Goal: Communication & Community: Answer question/provide support

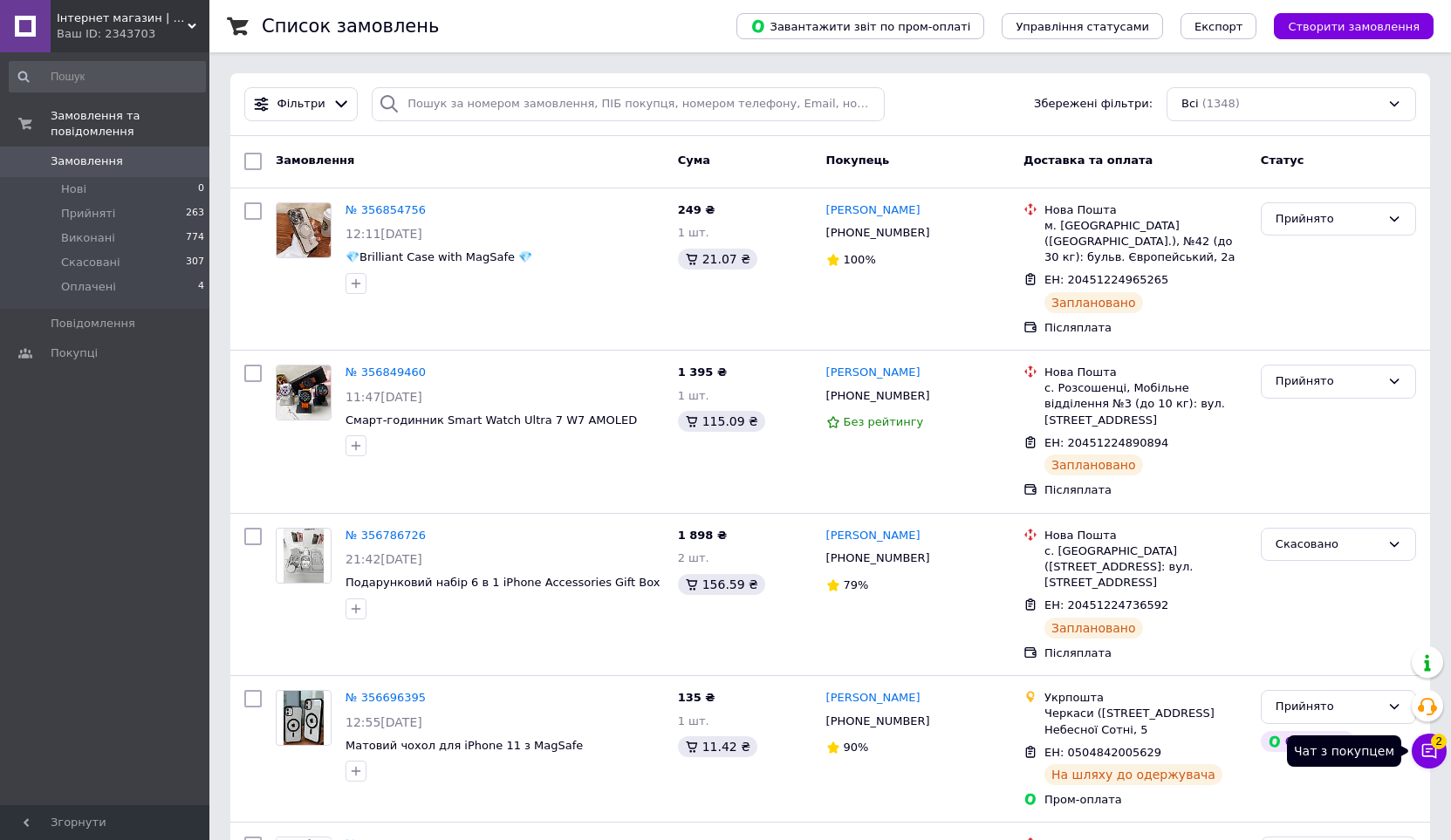
click at [1433, 756] on icon at bounding box center [1429, 752] width 14 height 14
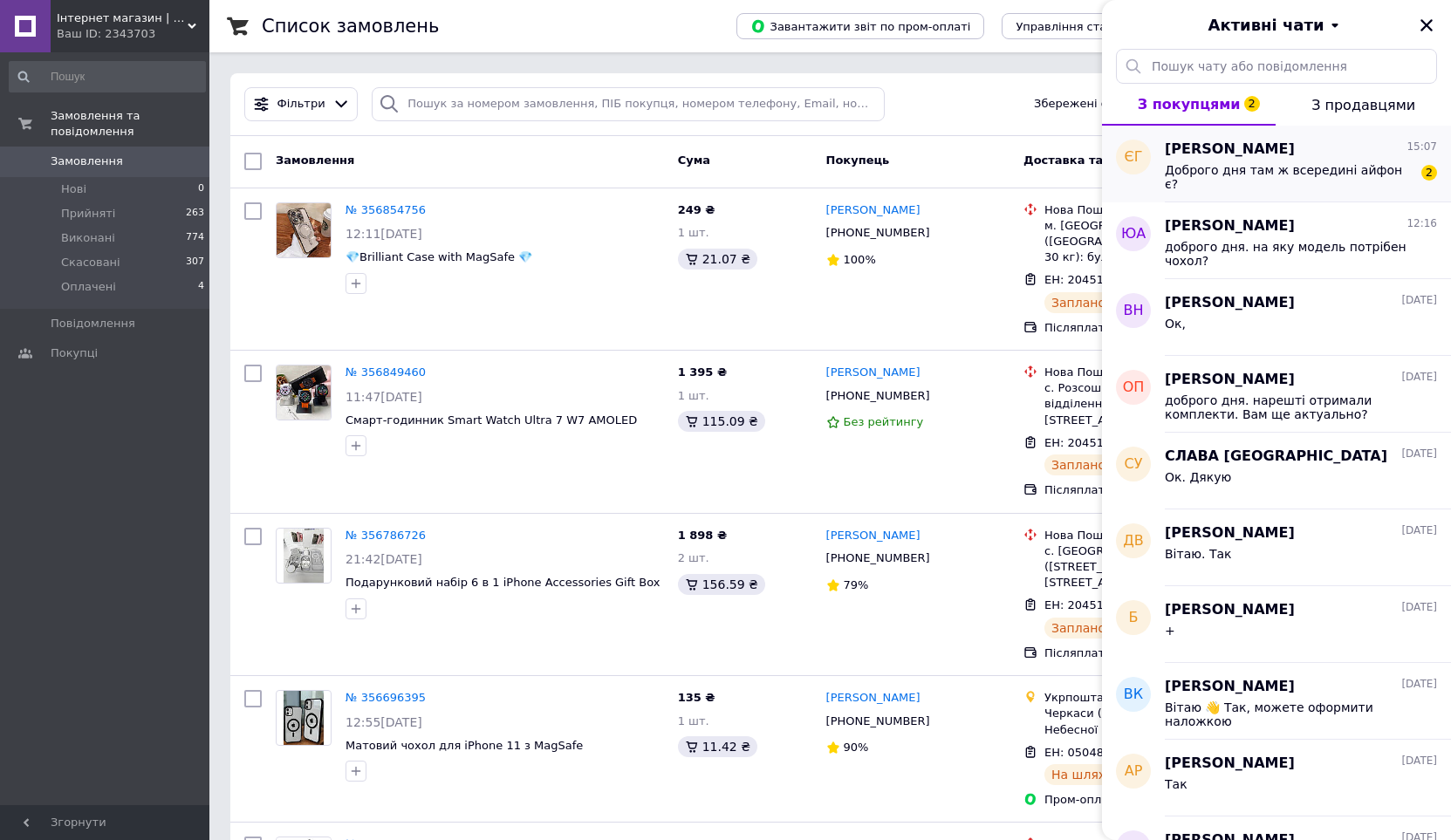
click at [1371, 185] on div "Доброго дня там ж всередині айфон є?" at bounding box center [1288, 177] width 248 height 28
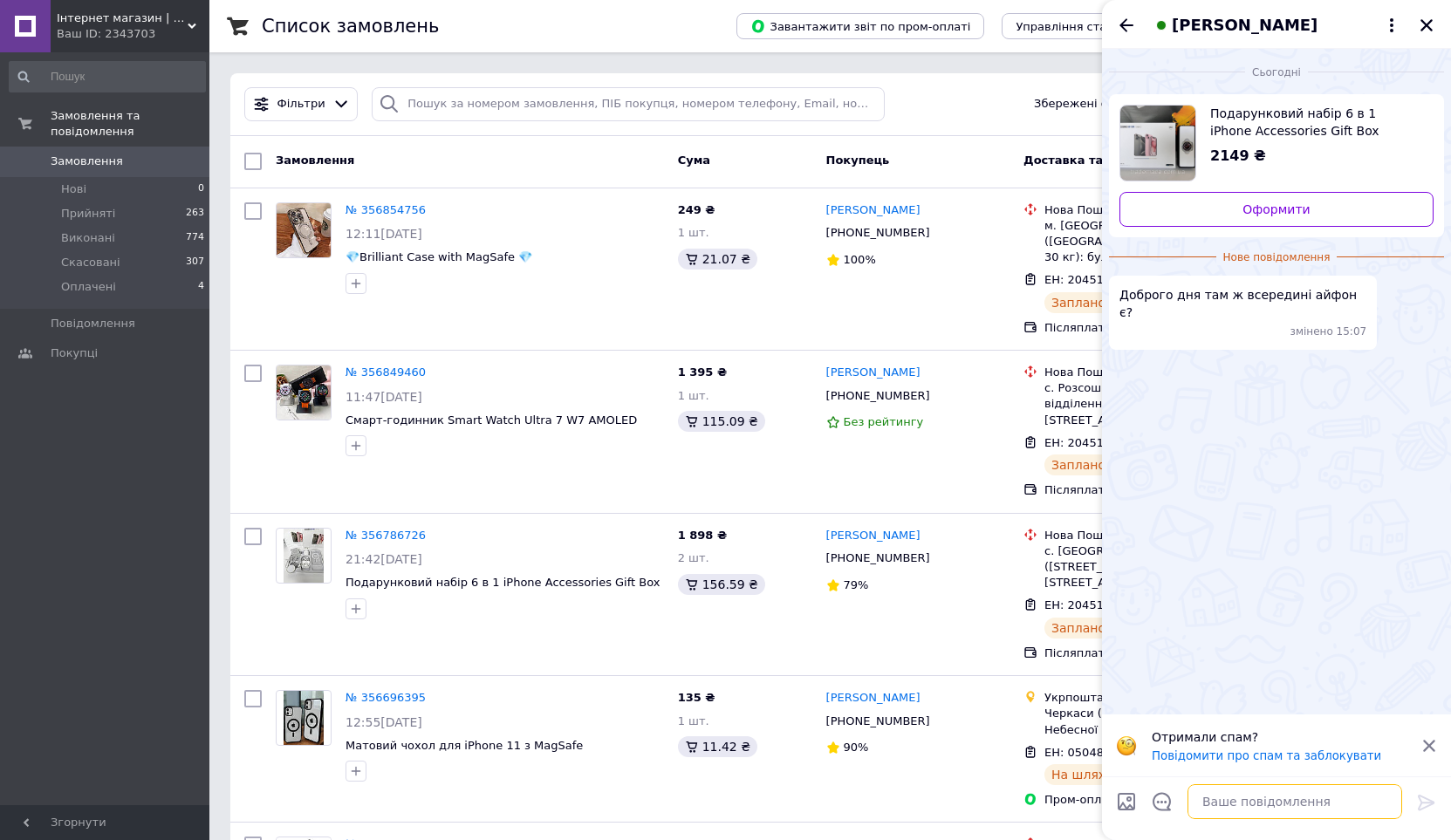
click at [1262, 803] on textarea at bounding box center [1294, 801] width 214 height 35
click at [1270, 805] on textarea at bounding box center [1294, 801] width 214 height 35
type textarea "l"
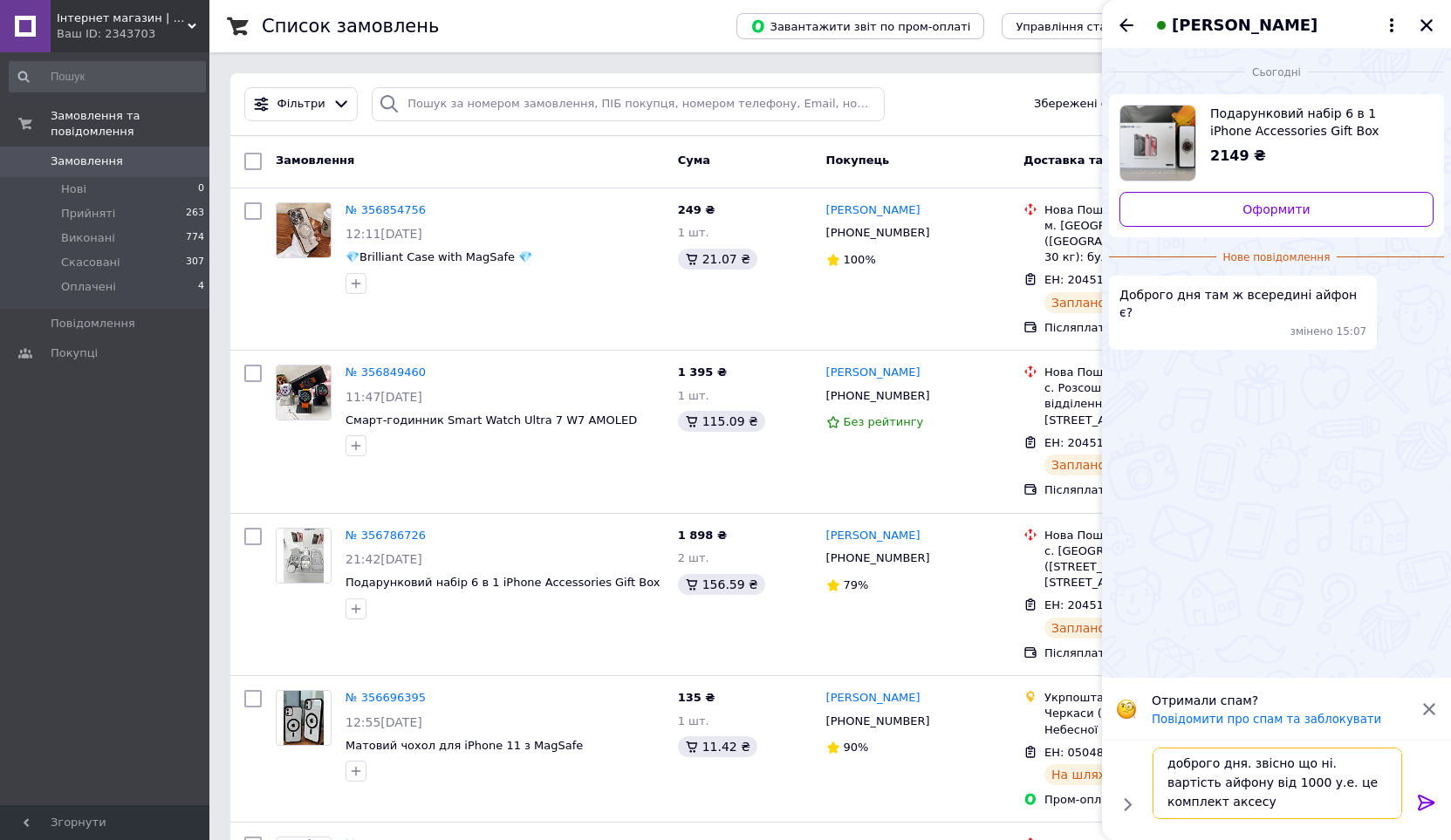
scroll to position [2, 0]
type textarea "доброго дня. звісно що ні. вартість айфону від 1000 у.е. це комплект аксесуарів…"
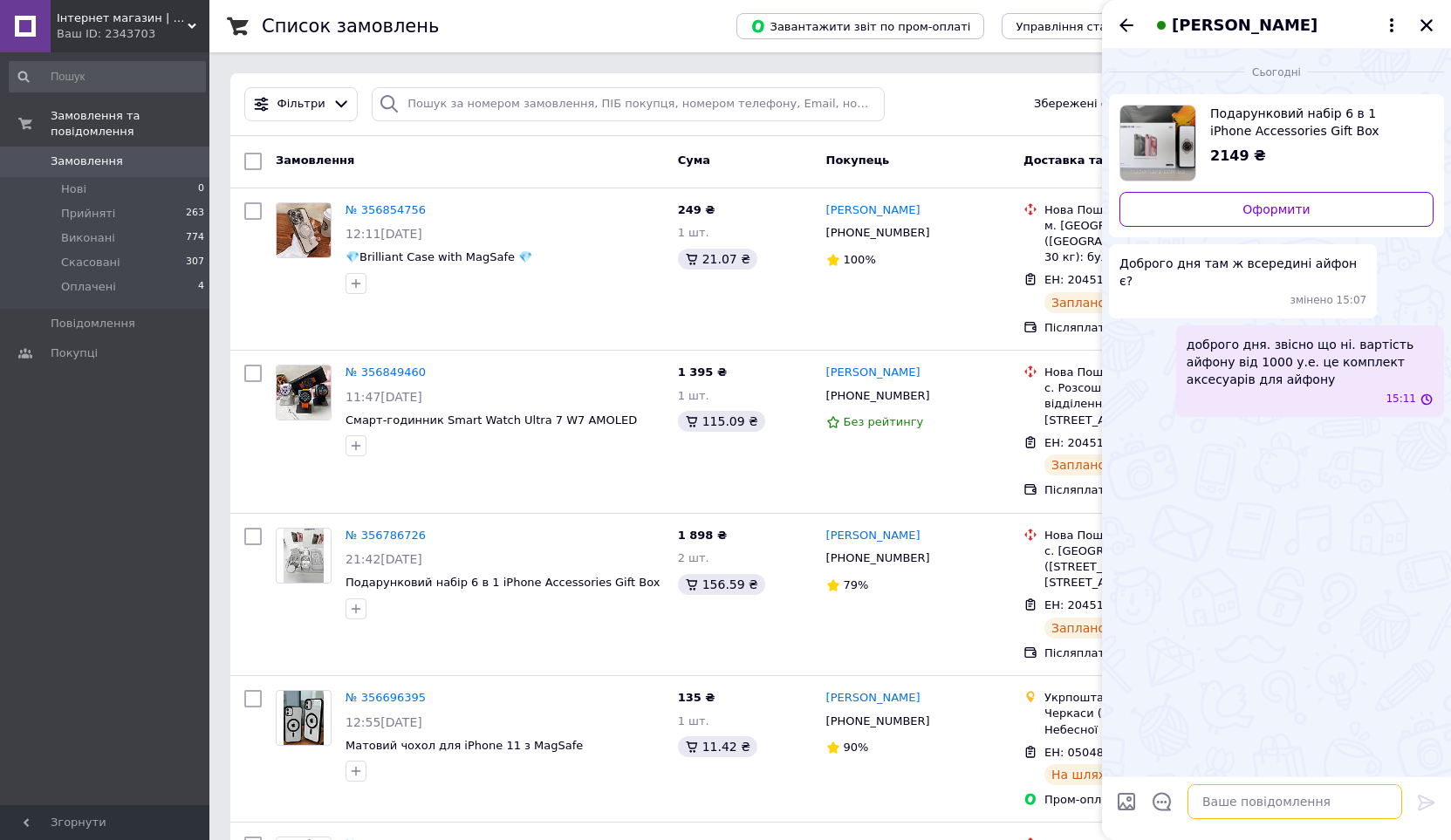
scroll to position [0, 0]
click at [1122, 23] on icon "Назад" at bounding box center [1126, 24] width 14 height 14
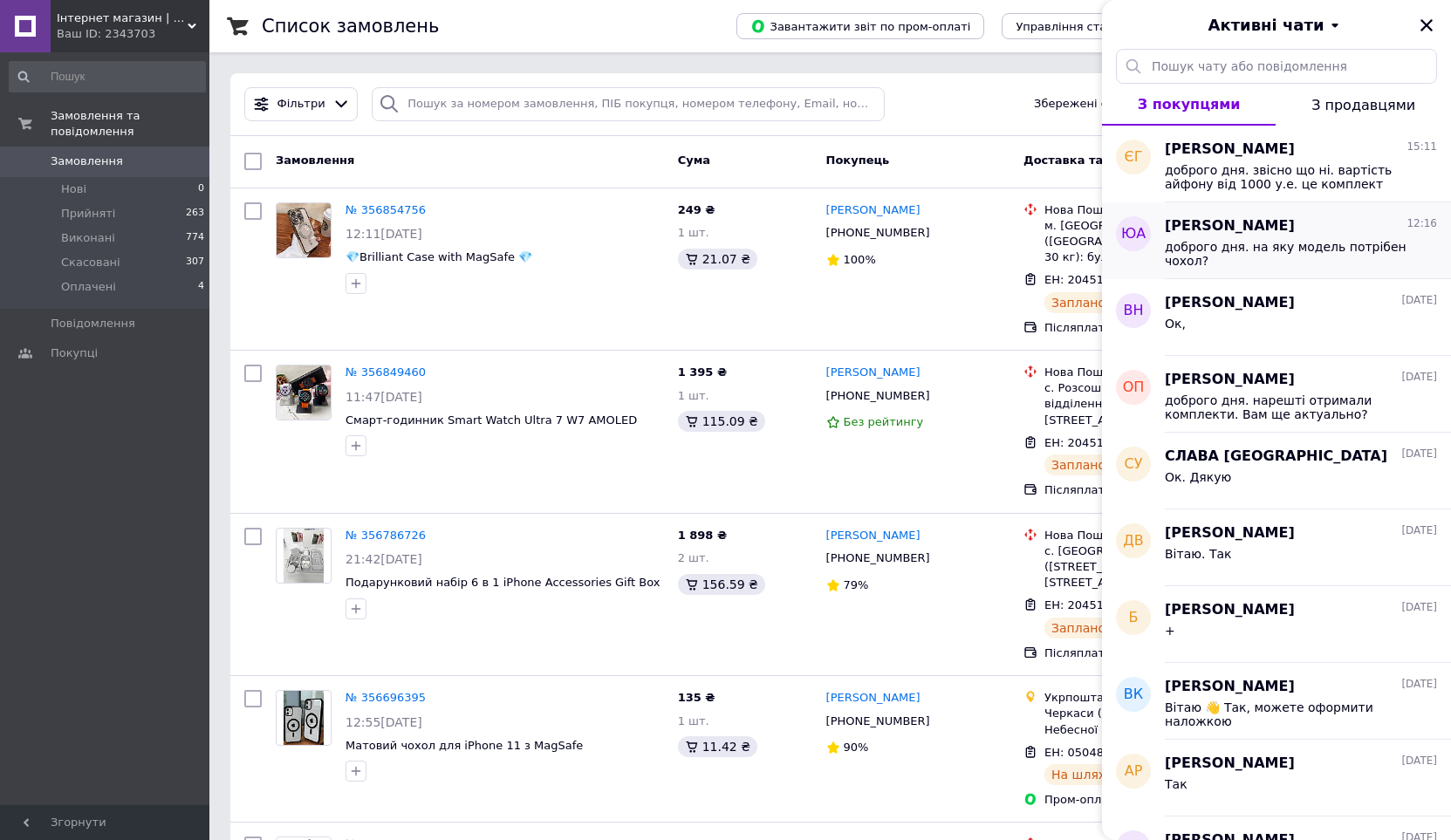
click at [1284, 245] on span "доброго дня. на яку модель потрібен чохол?" at bounding box center [1288, 253] width 248 height 28
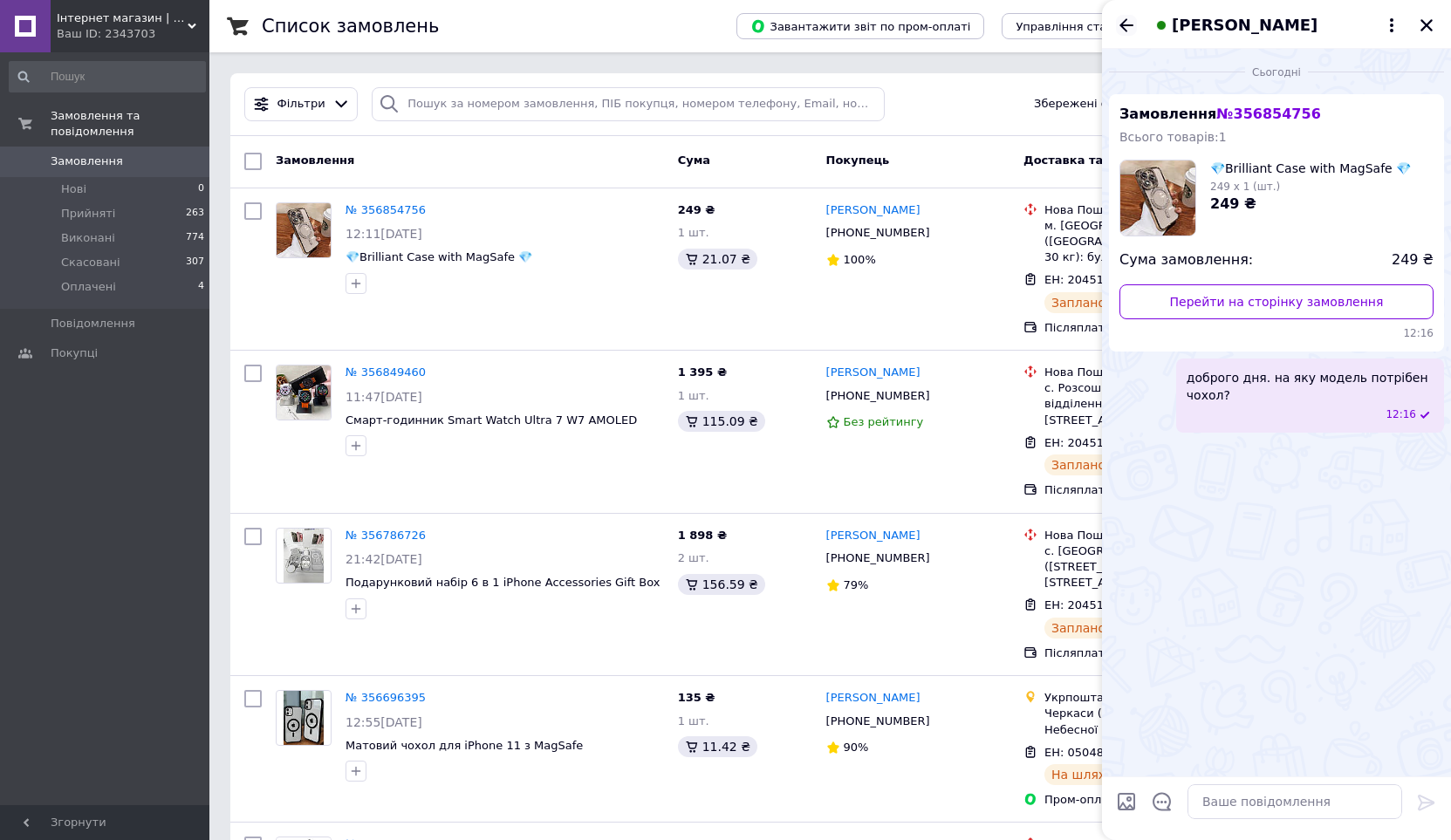
click at [1128, 26] on icon "Назад" at bounding box center [1126, 24] width 21 height 21
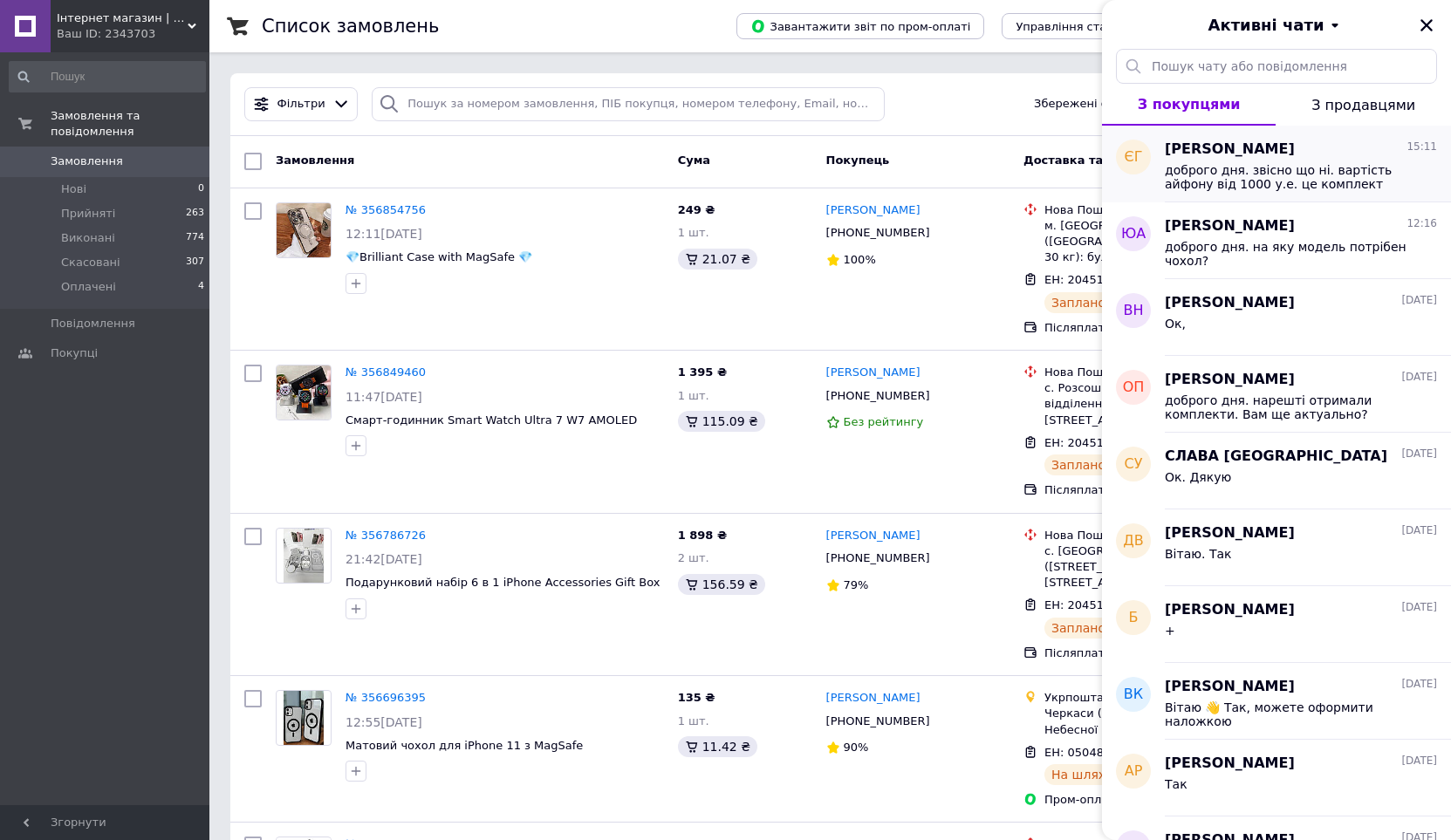
click at [1231, 171] on span "доброго дня. звісно що ні. вартість айфону від 1000 у.е. це комплект аксесуарів…" at bounding box center [1288, 177] width 248 height 28
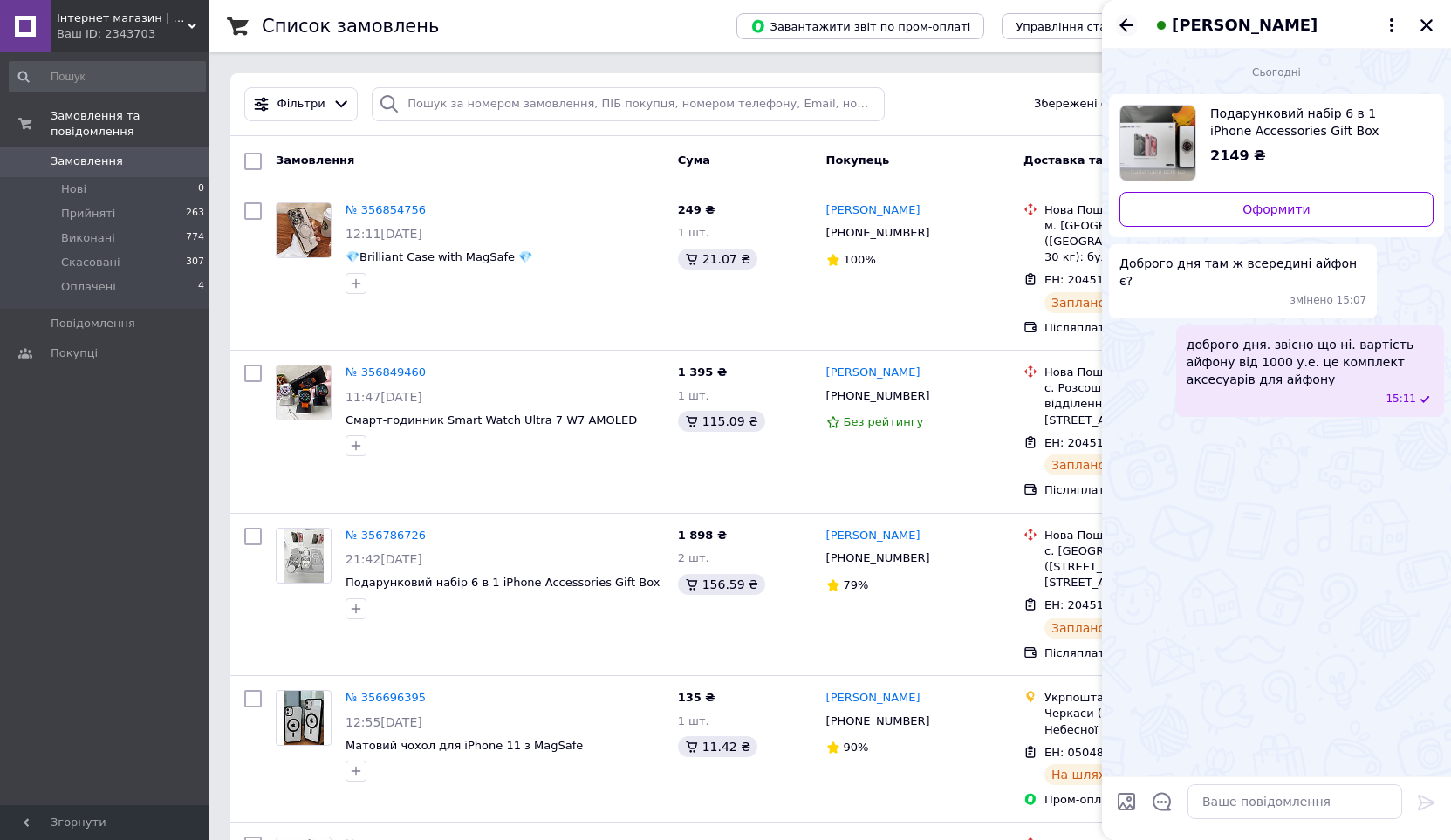
click at [1128, 23] on icon "Назад" at bounding box center [1126, 24] width 21 height 21
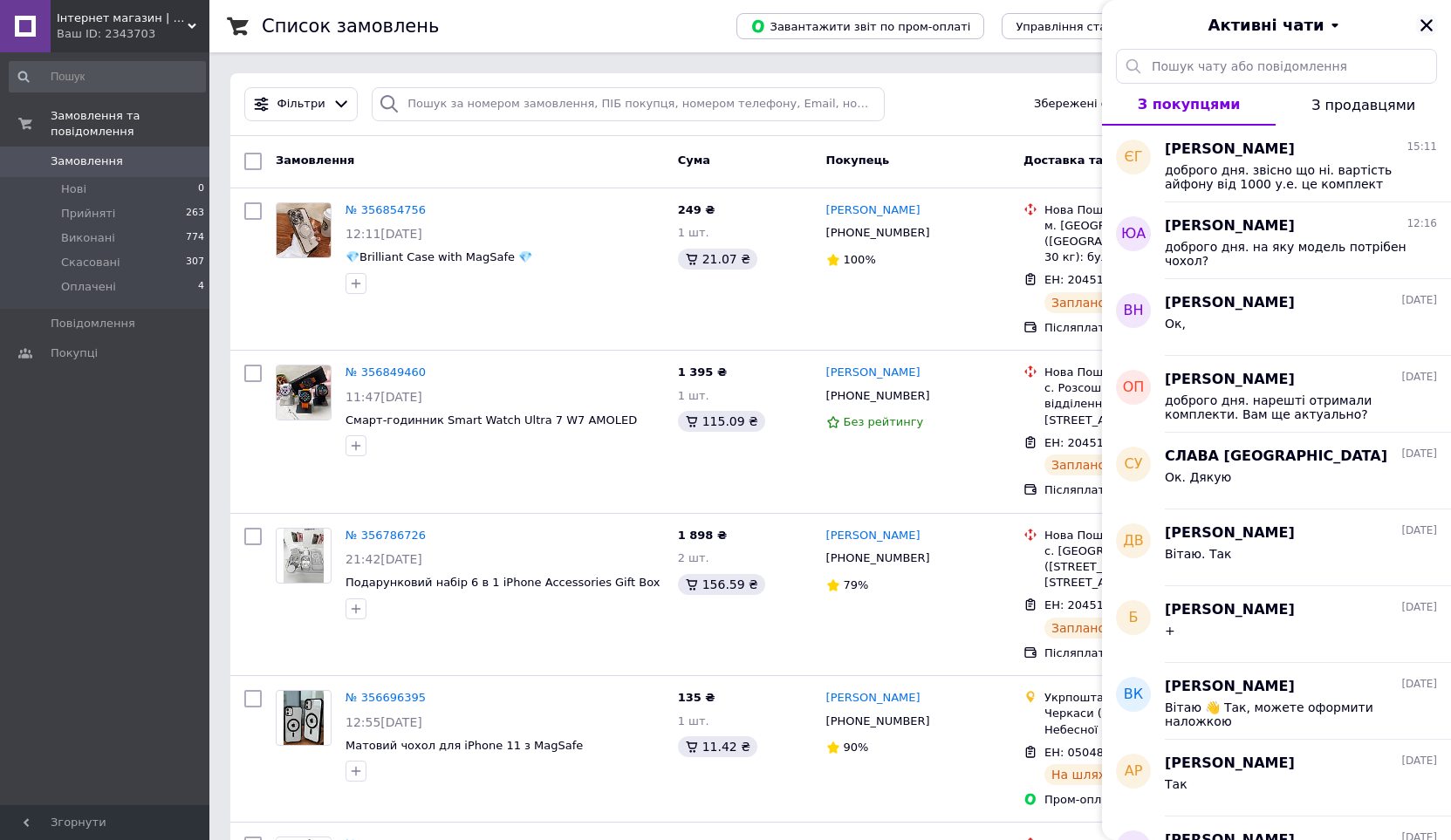
click at [1422, 24] on icon "Закрити" at bounding box center [1426, 24] width 15 height 15
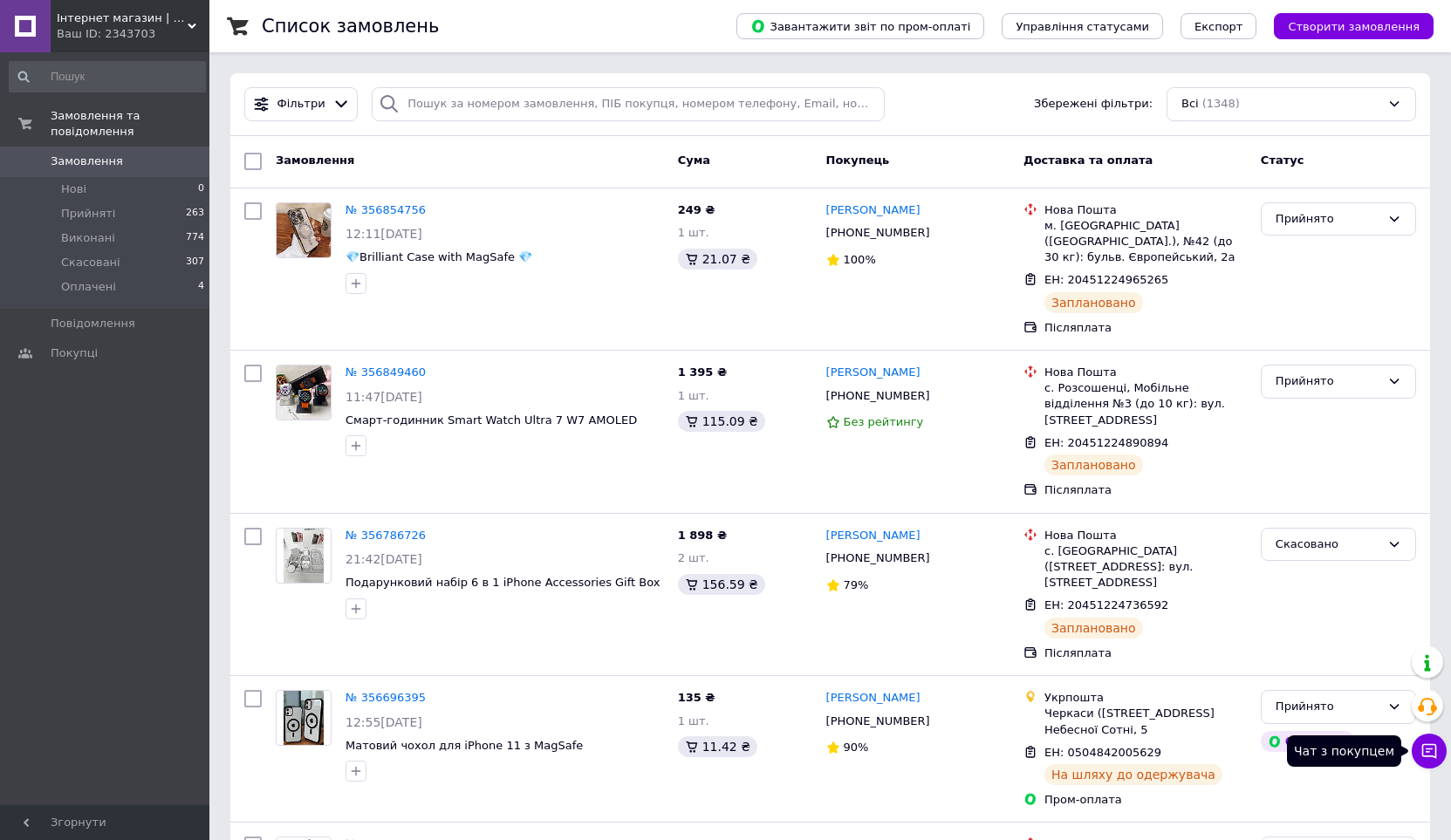
click at [1423, 753] on icon at bounding box center [1429, 752] width 14 height 14
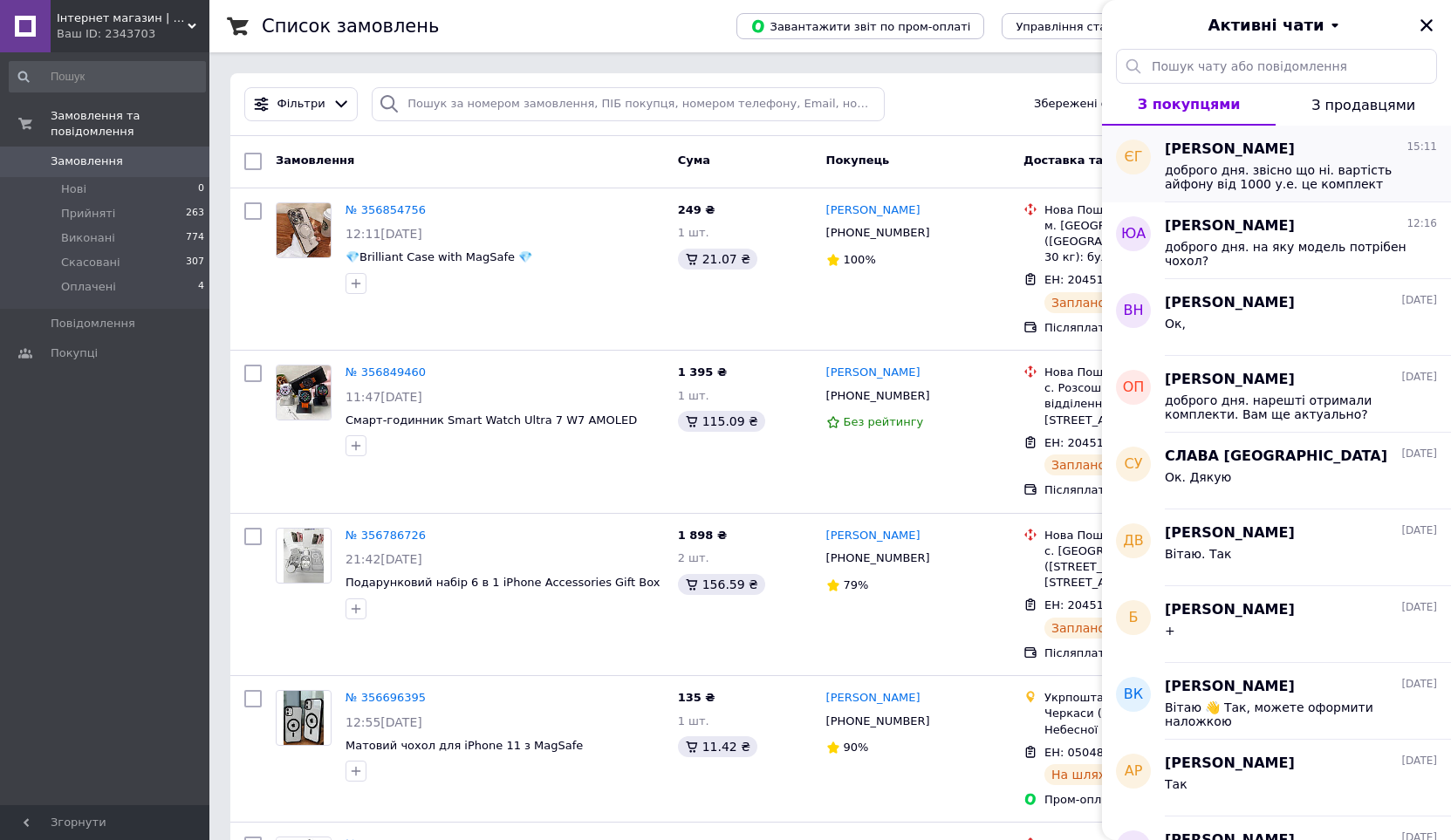
click at [1264, 177] on span "доброго дня. звісно що ні. вартість айфону від 1000 у.е. це комплект аксесуарів…" at bounding box center [1288, 177] width 248 height 28
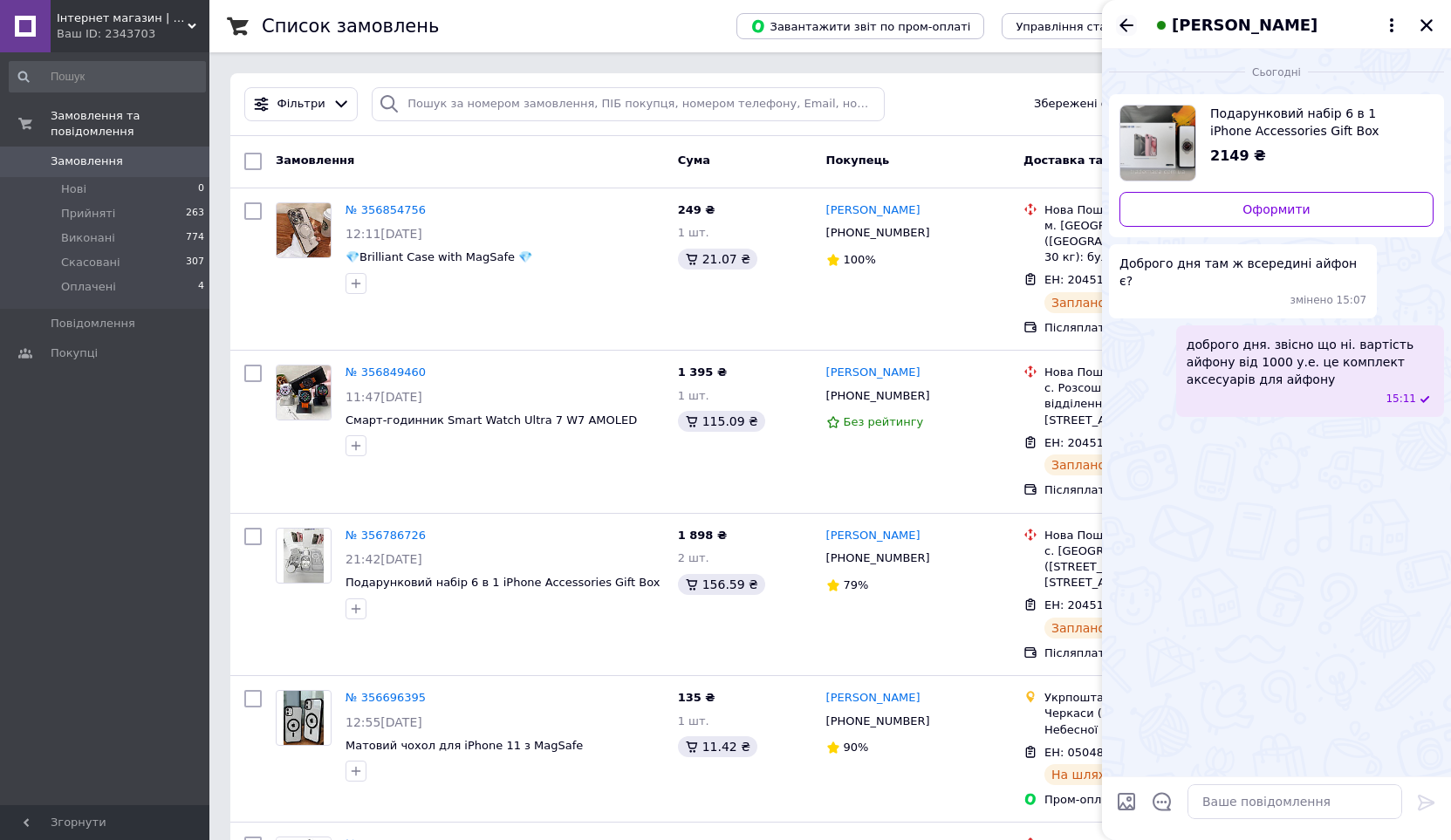
click at [1130, 30] on icon "Назад" at bounding box center [1126, 24] width 21 height 21
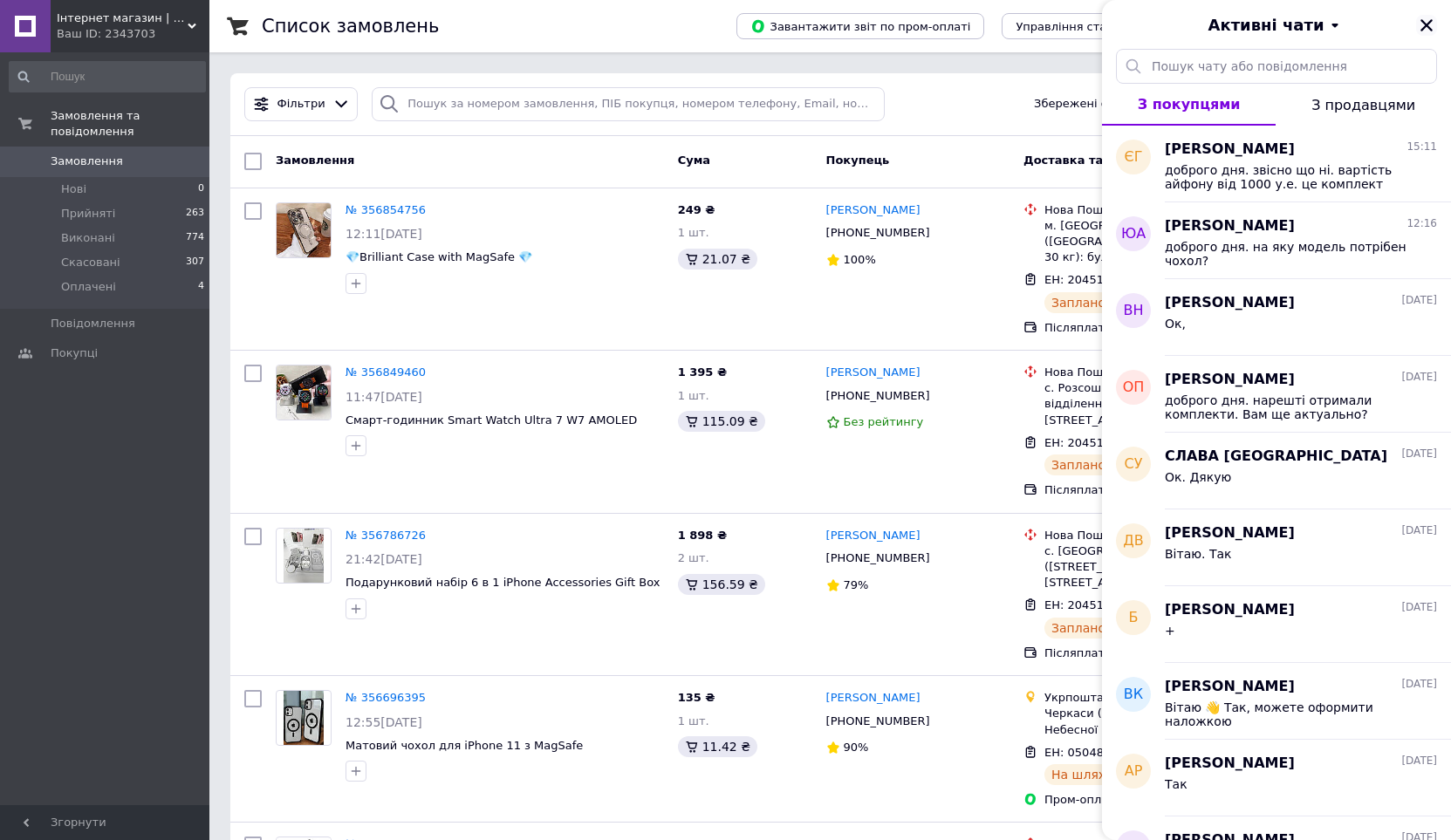
click at [1429, 25] on icon "Закрити" at bounding box center [1426, 24] width 15 height 15
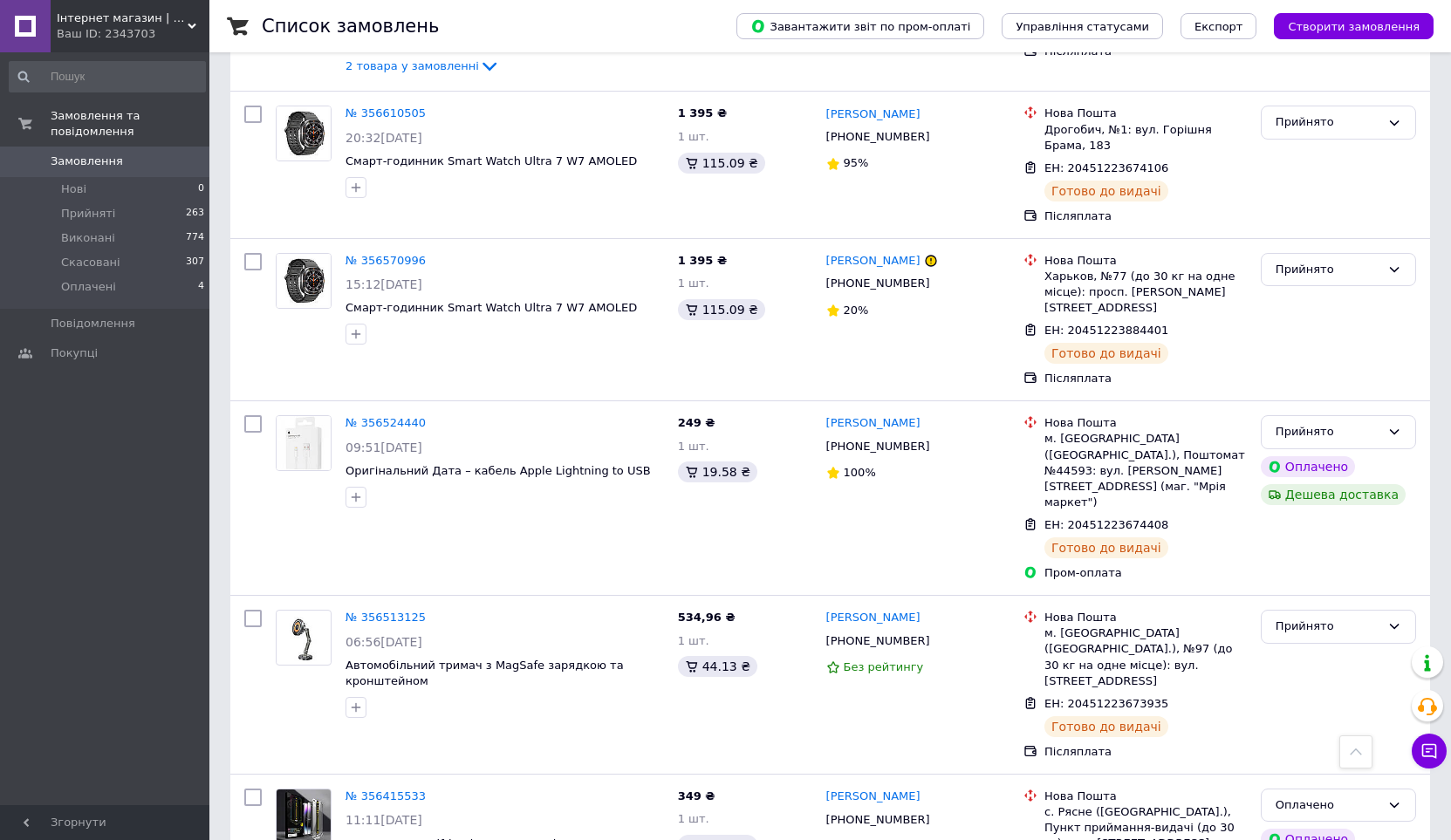
scroll to position [662, 0]
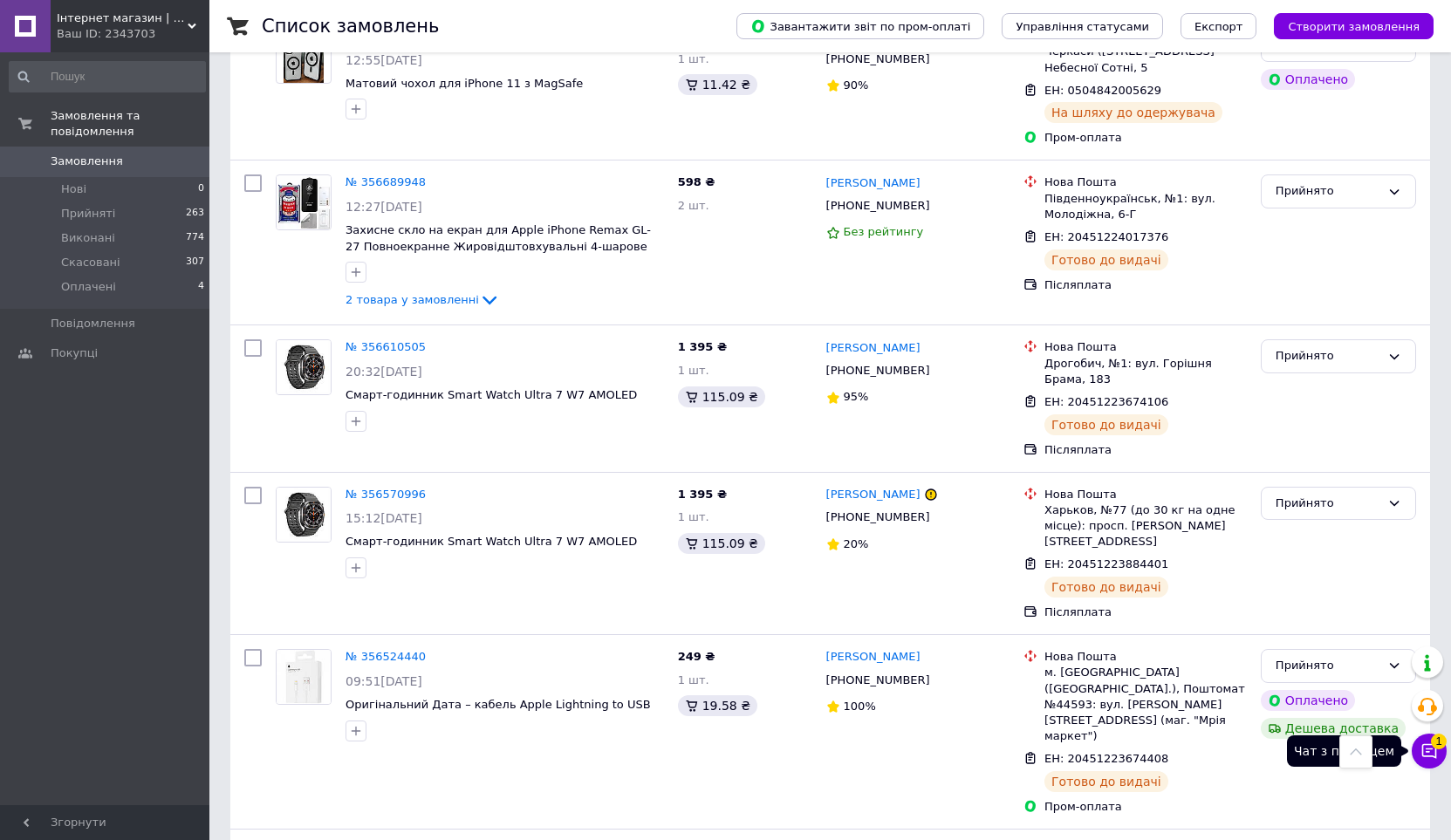
click at [1430, 757] on icon at bounding box center [1428, 751] width 17 height 17
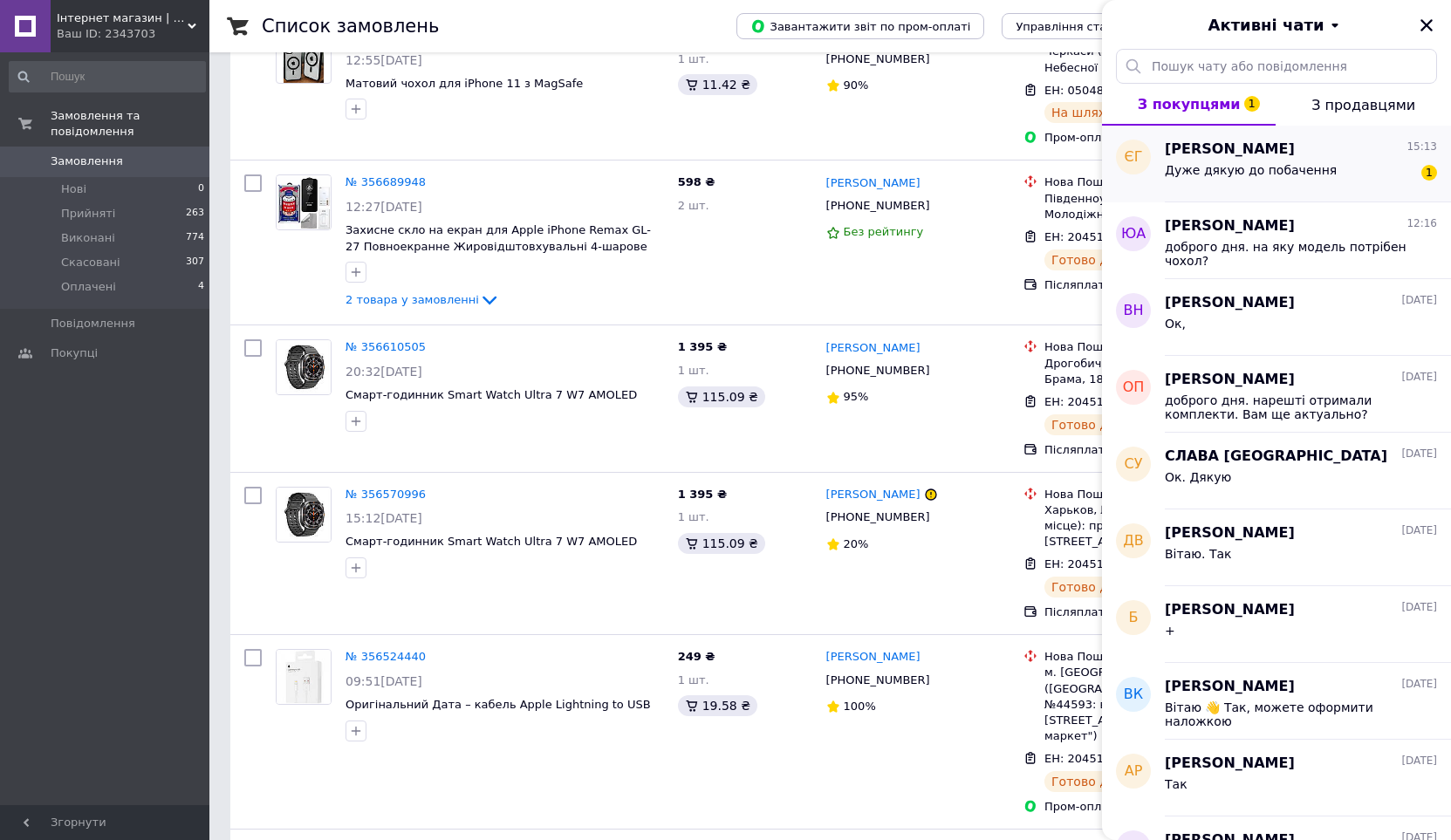
click at [1342, 169] on div "Дуже дякую до побачення 1" at bounding box center [1300, 173] width 272 height 28
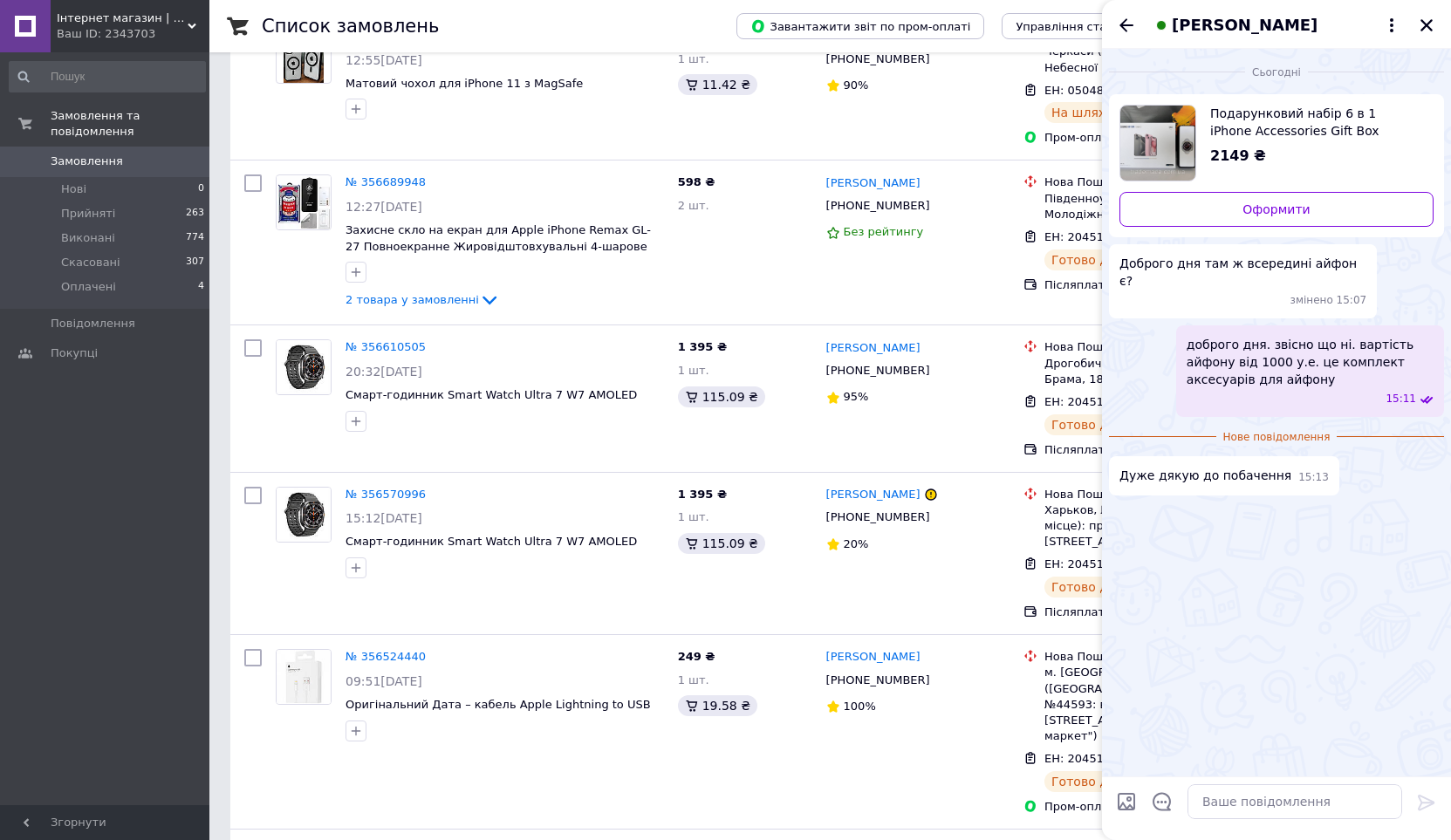
click at [1192, 20] on span "[PERSON_NAME]" at bounding box center [1245, 24] width 146 height 23
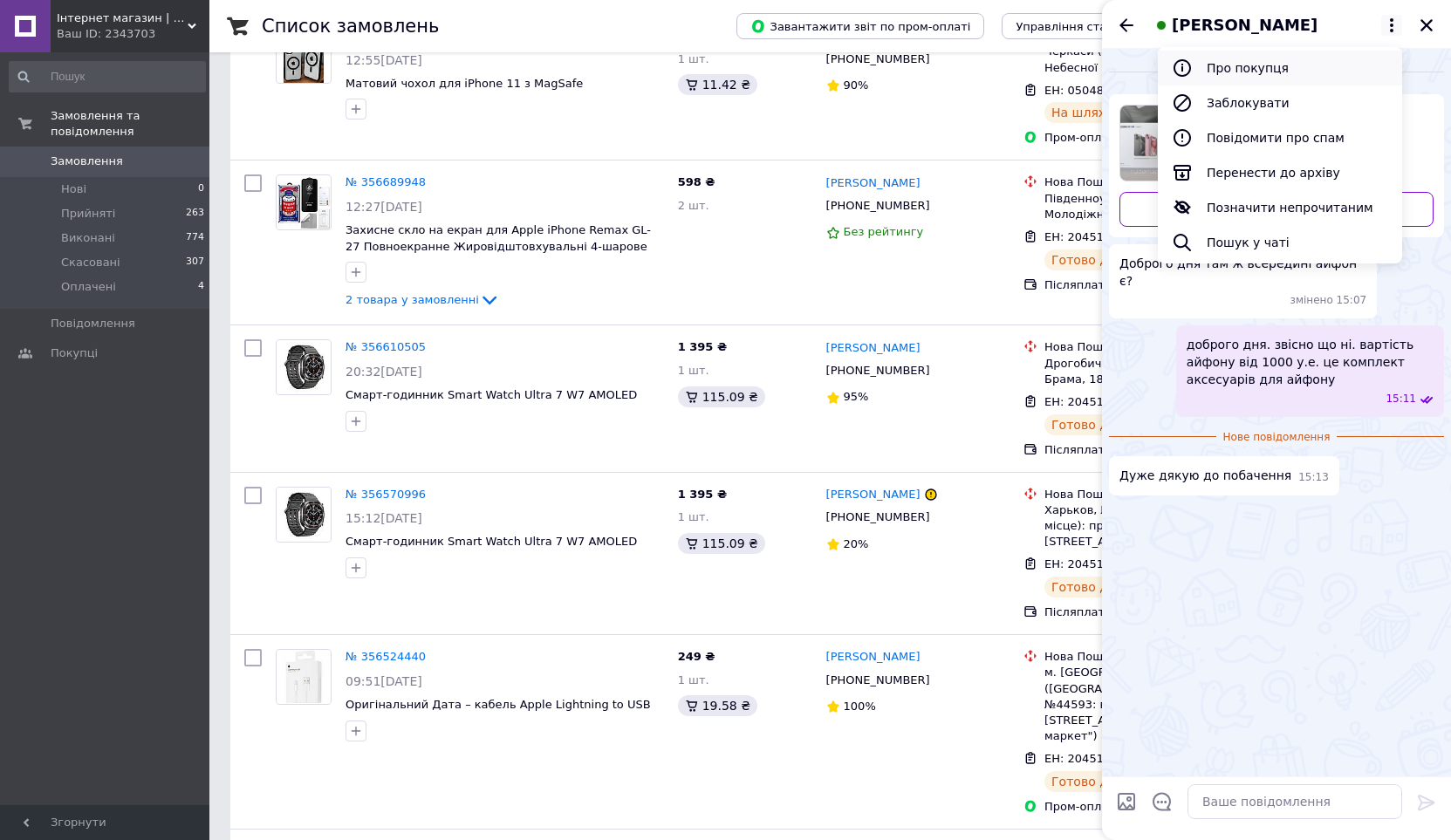
click at [1204, 59] on button "Про покупця" at bounding box center [1280, 68] width 244 height 35
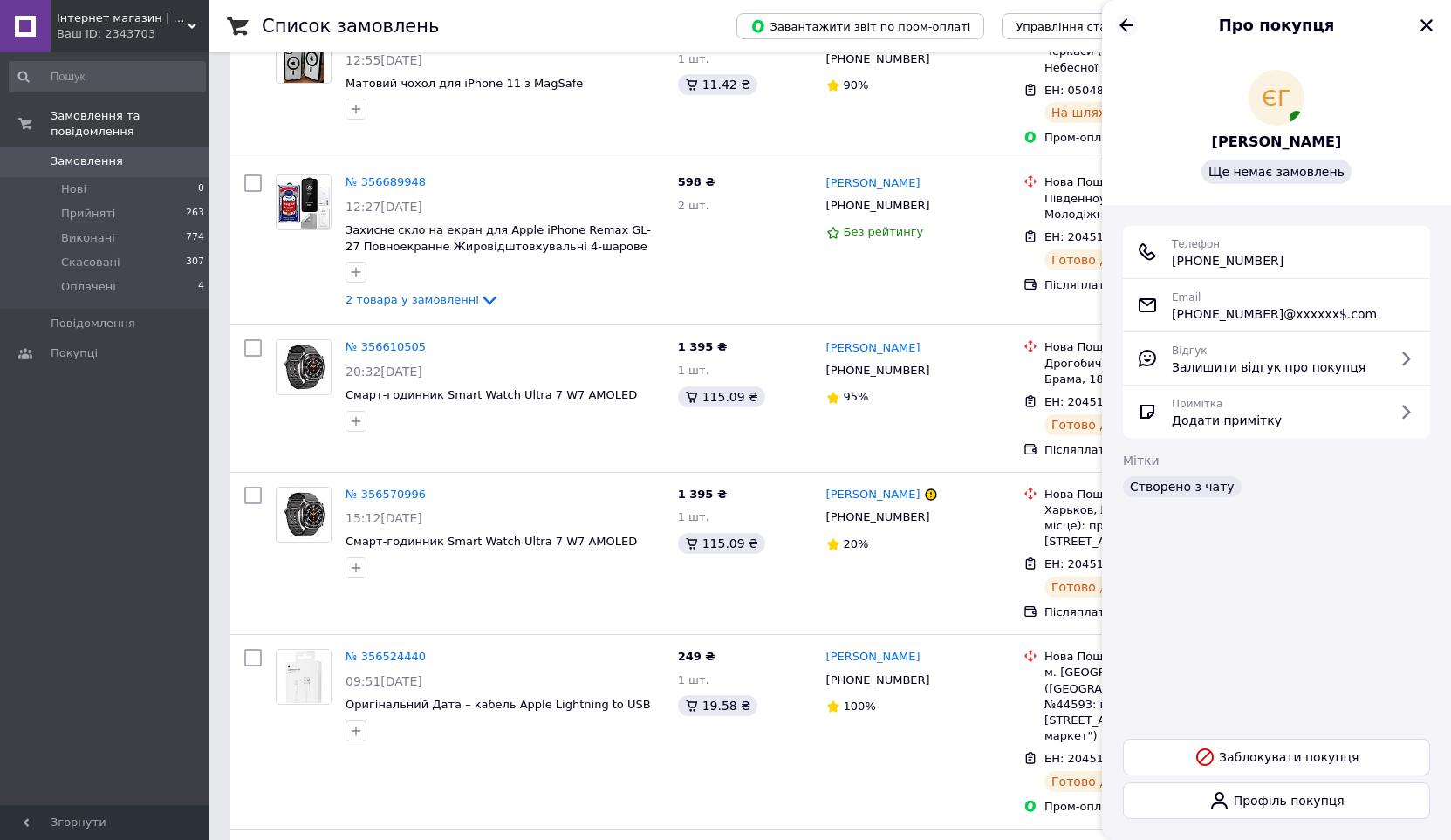
click at [1120, 26] on icon "Назад" at bounding box center [1126, 24] width 21 height 21
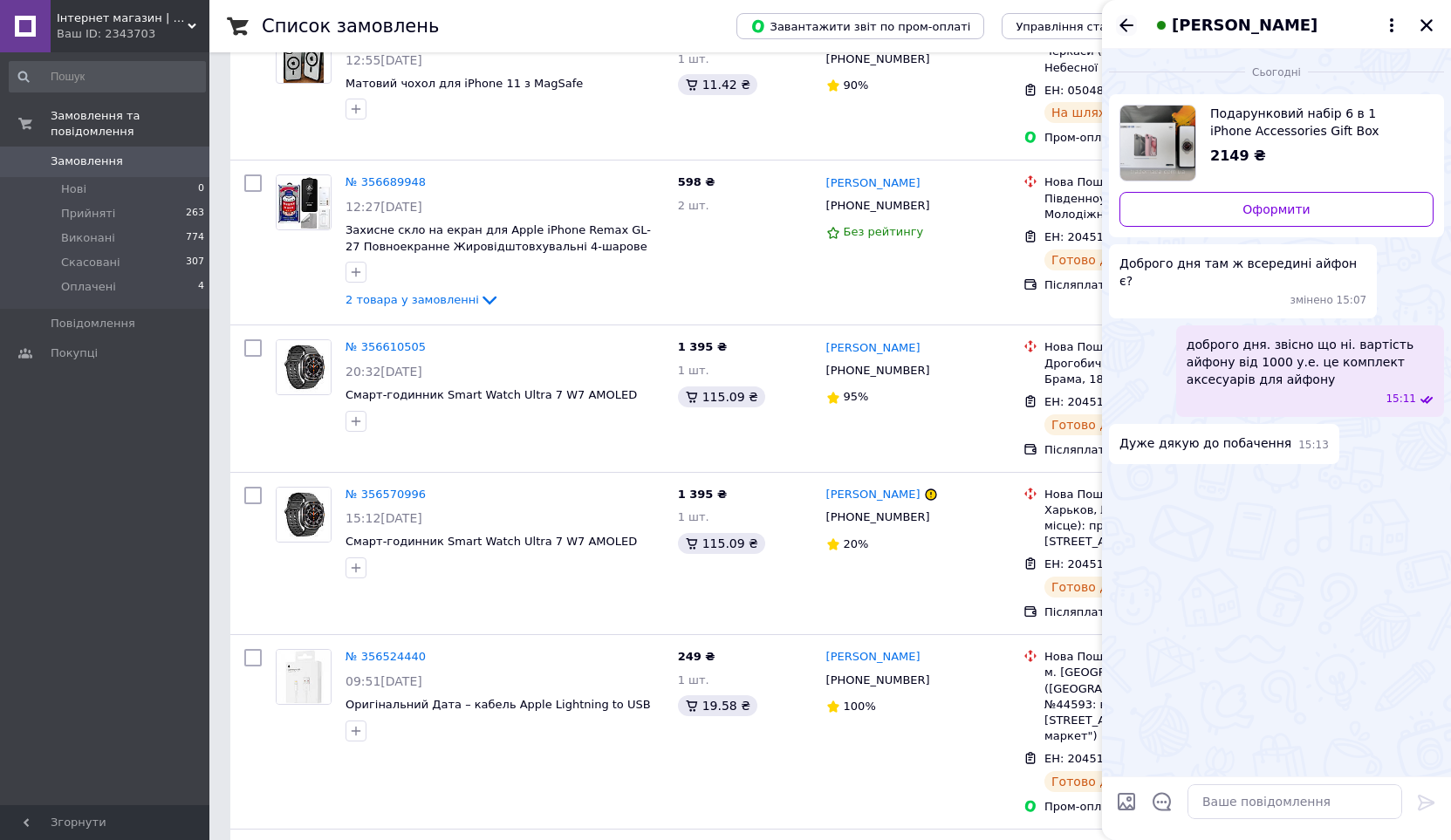
click at [1120, 26] on icon "Назад" at bounding box center [1126, 24] width 21 height 21
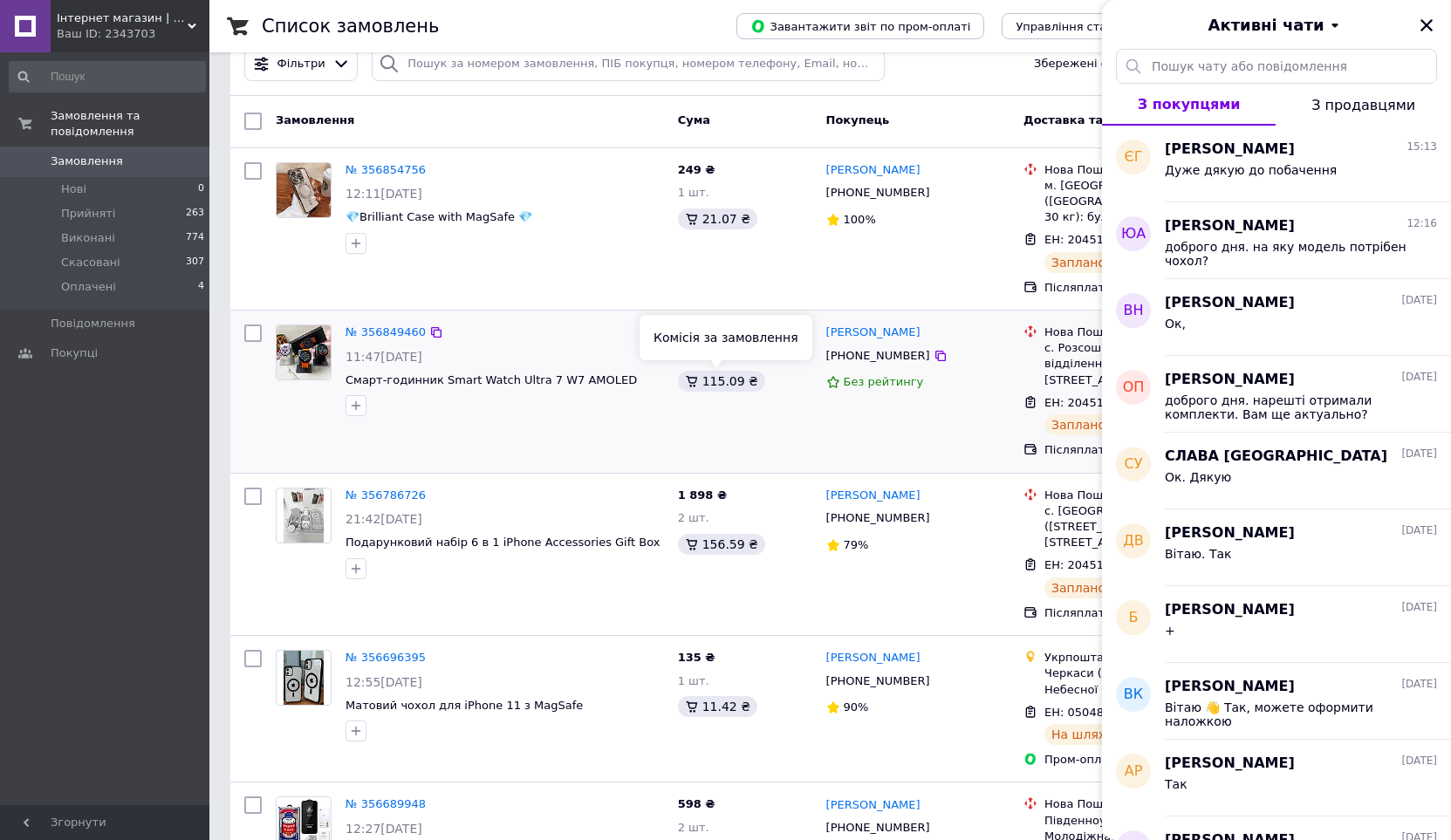
scroll to position [0, 0]
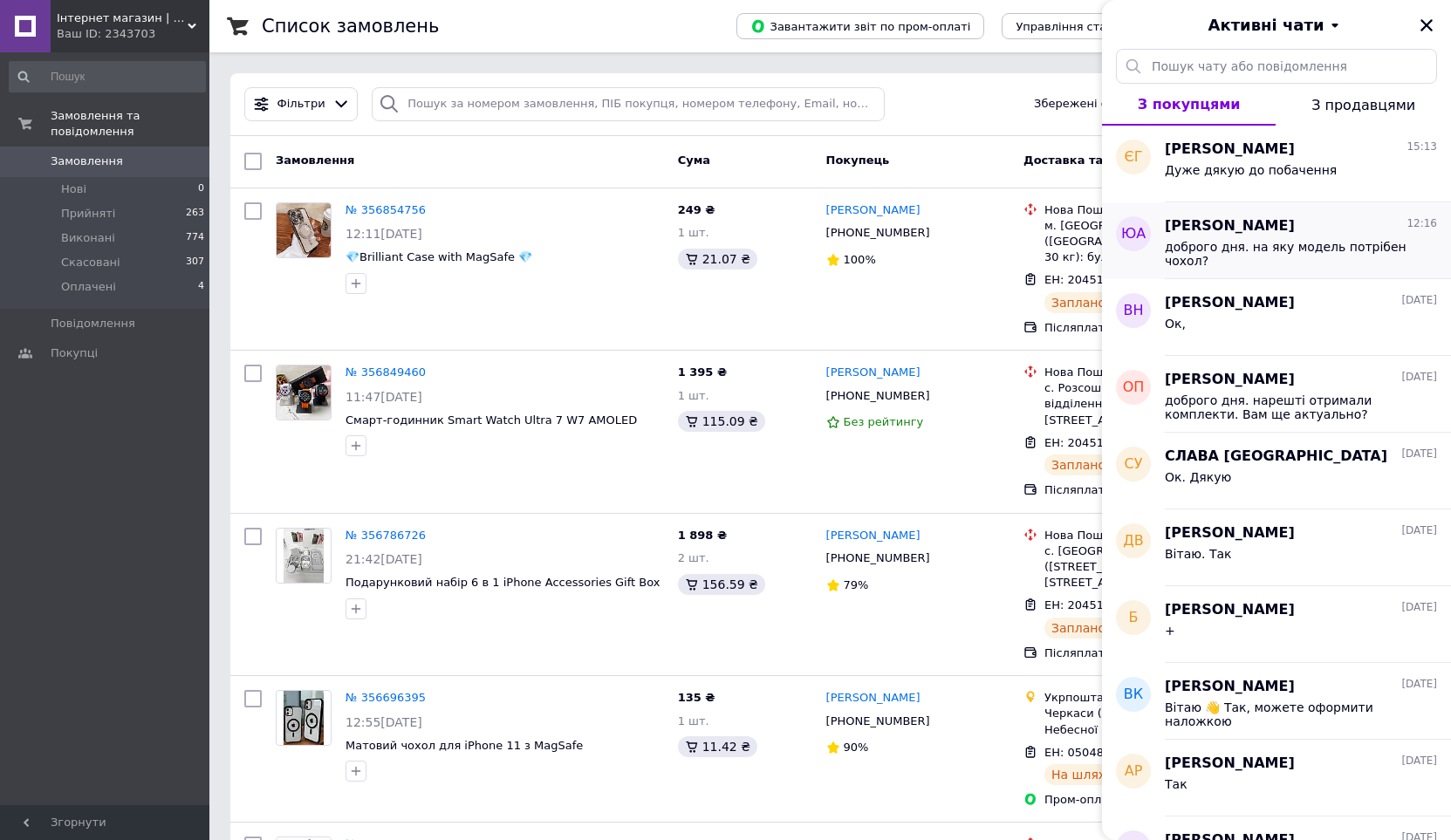
click at [1295, 236] on div "доброго дня. на яку модель потрібен чохол?" at bounding box center [1300, 251] width 272 height 32
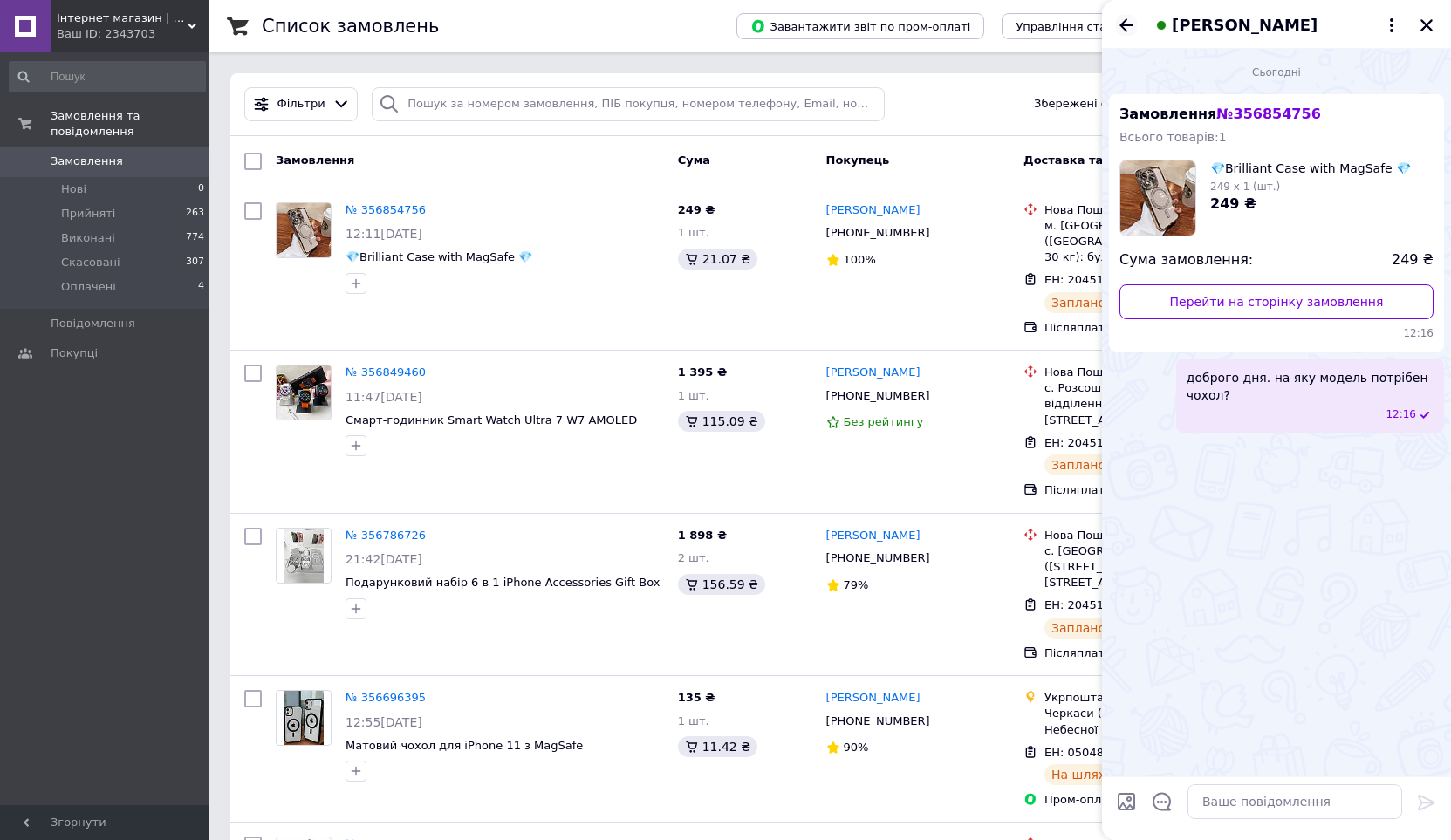
click at [1123, 24] on icon "Назад" at bounding box center [1126, 24] width 14 height 14
